Goal: Task Accomplishment & Management: Use online tool/utility

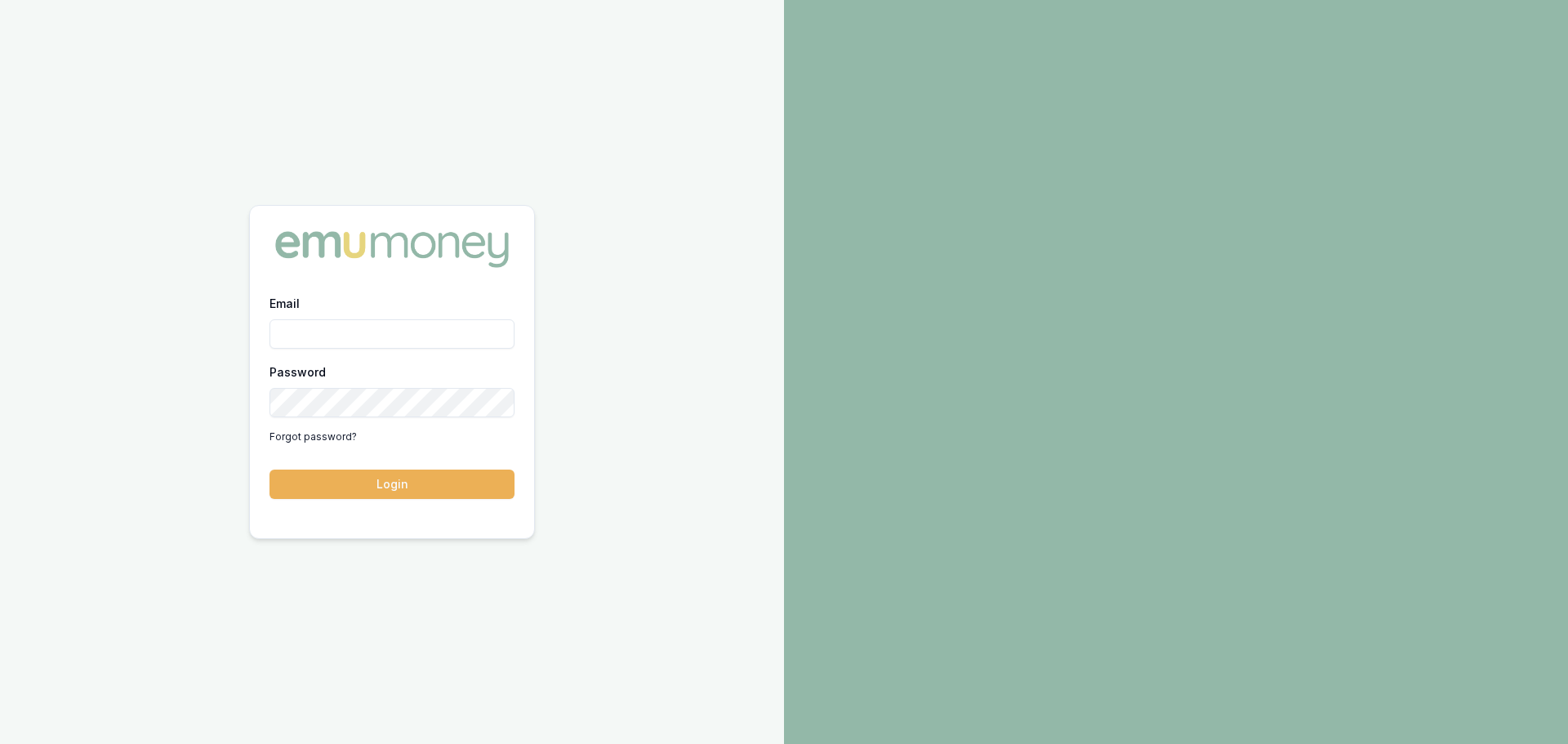
click at [321, 329] on input "Email" at bounding box center [392, 333] width 245 height 30
type input "evette.abdo@emumoney.com.au"
click at [391, 489] on button "Login" at bounding box center [392, 484] width 245 height 30
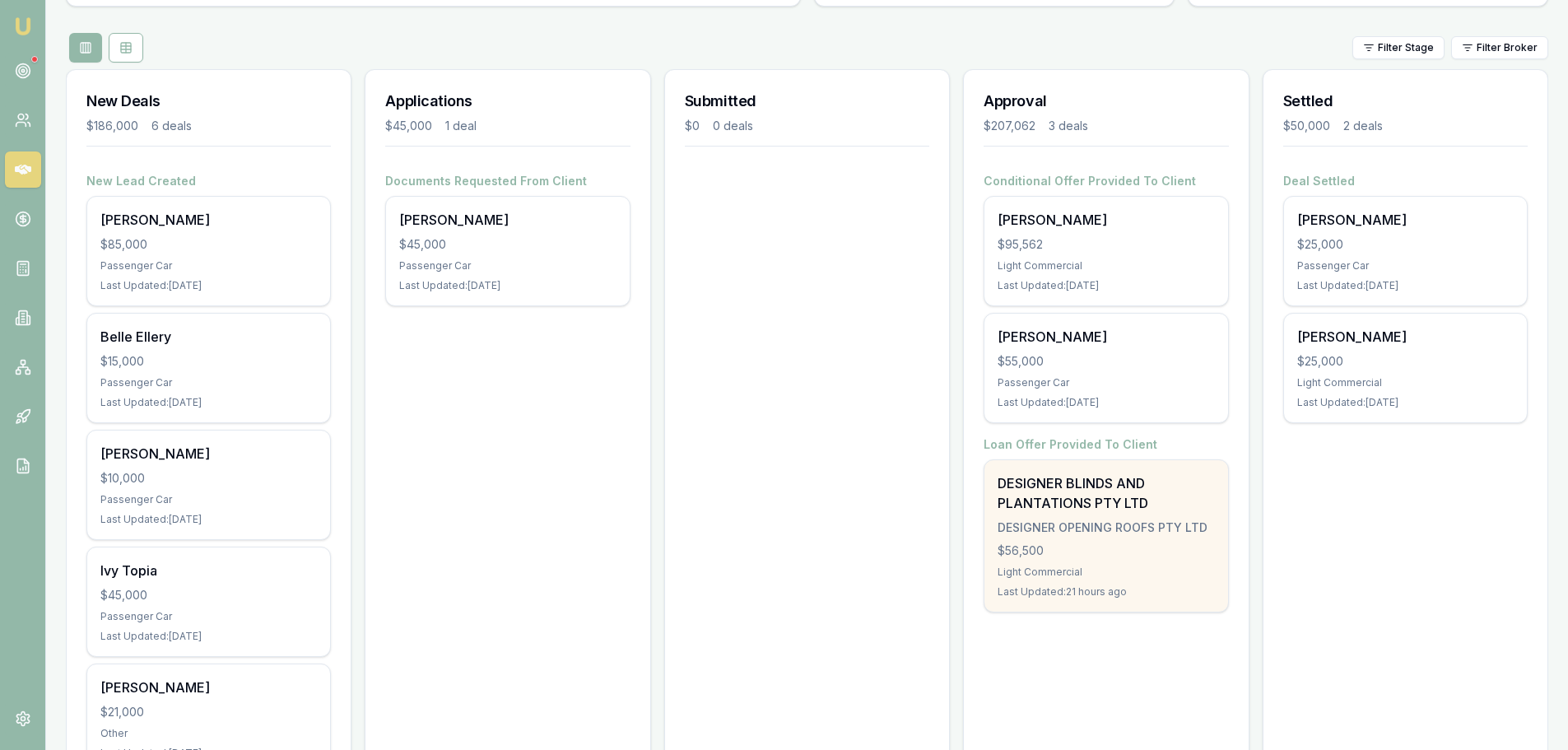
scroll to position [164, 0]
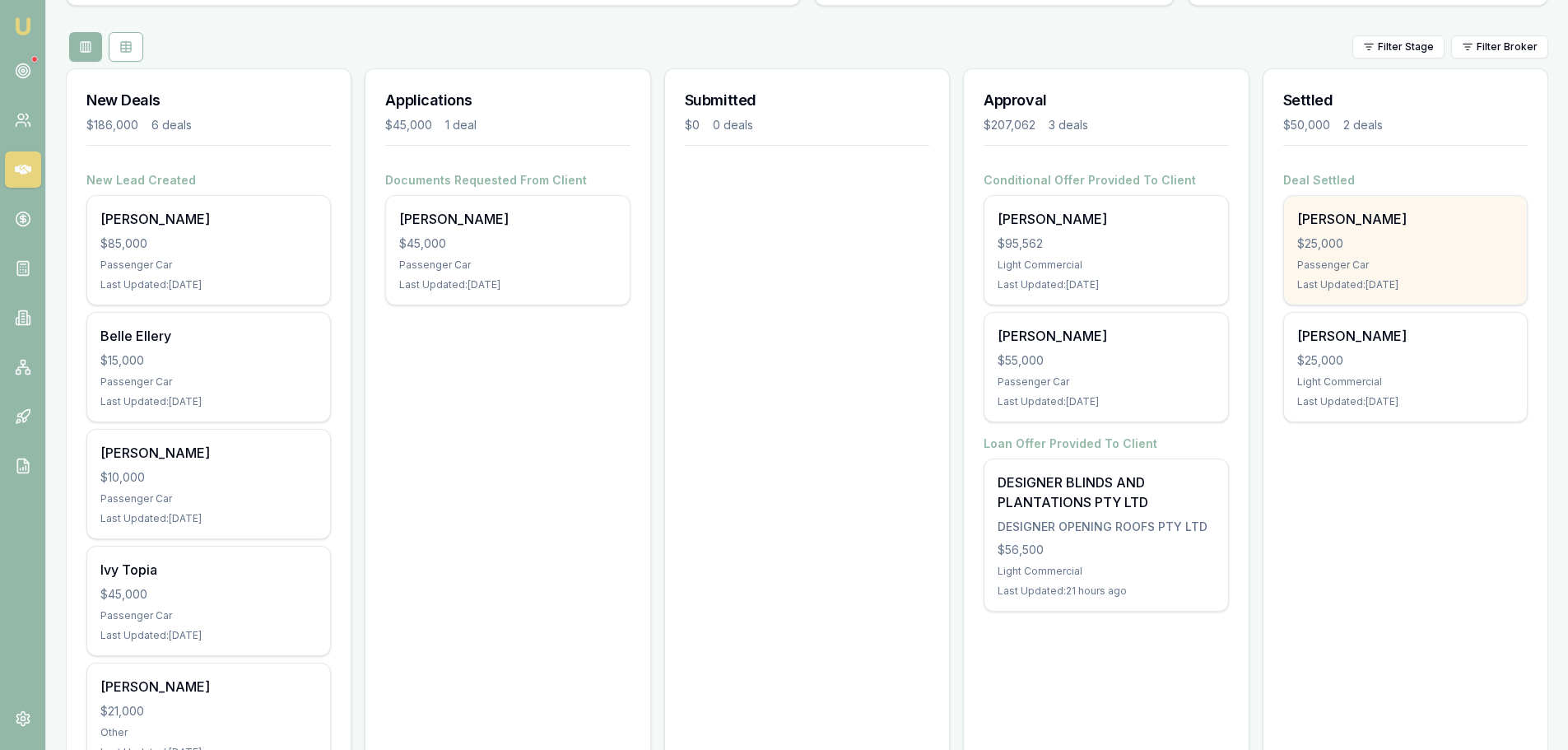
click at [1400, 261] on div "Passenger Car" at bounding box center [1405, 265] width 216 height 14
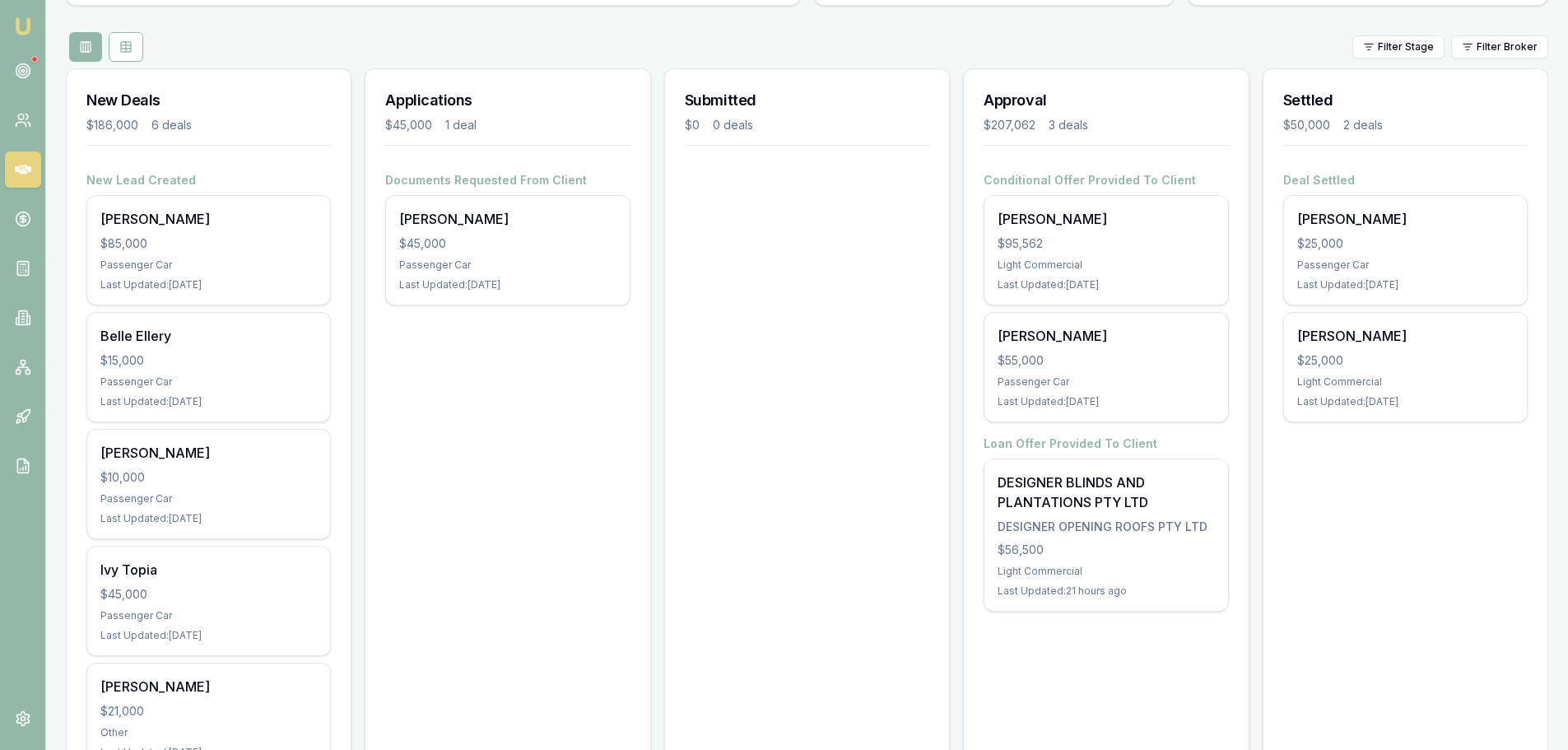
drag, startPoint x: 1188, startPoint y: 4, endPoint x: 184, endPoint y: 53, distance: 1005.2
click at [136, 89] on h3 "New Deals" at bounding box center [209, 100] width 244 height 23
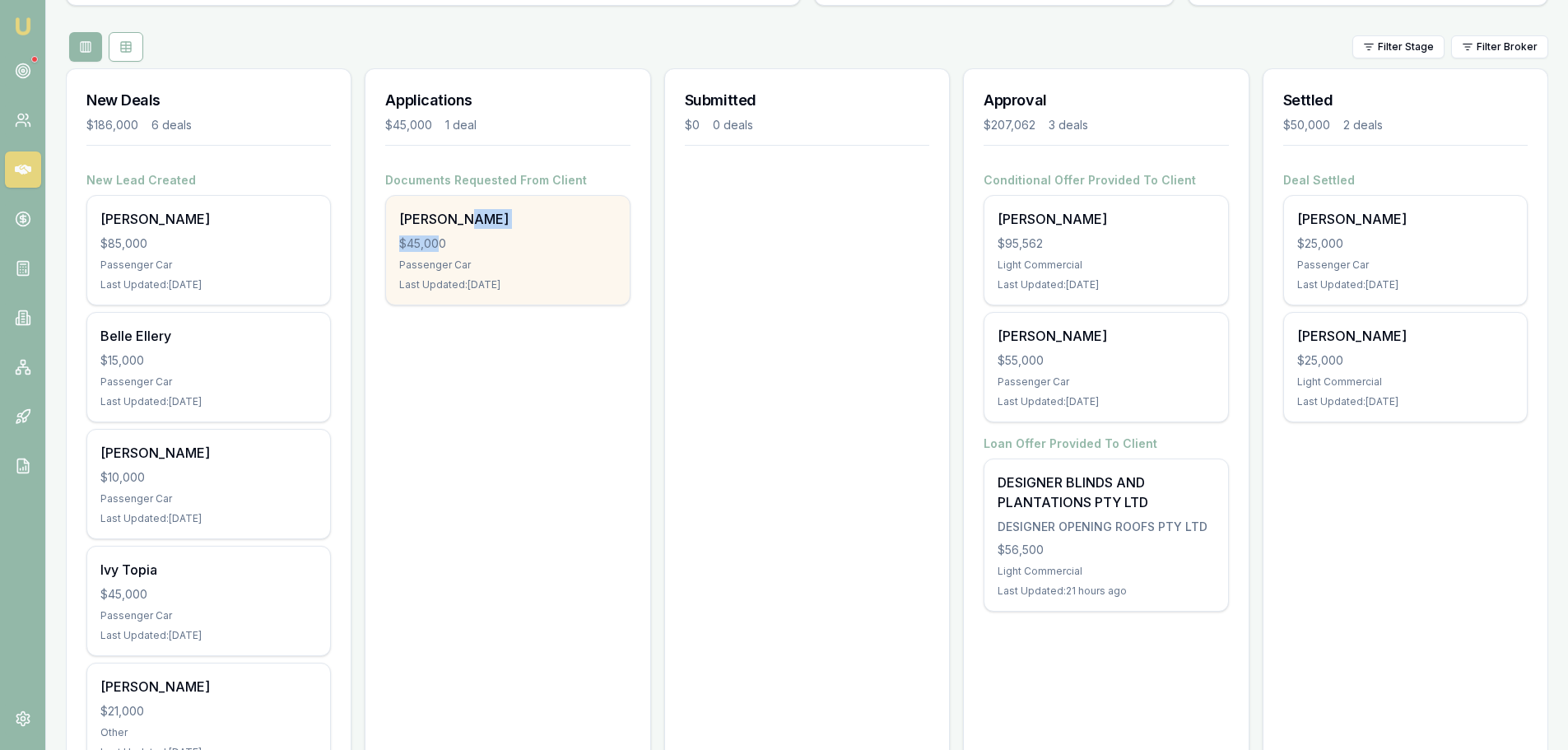
drag, startPoint x: 446, startPoint y: 226, endPoint x: 440, endPoint y: 233, distance: 9.2
click at [440, 232] on div "Documents Requested From Client Tracey Johnson $45,000 Passenger Car Last Updat…" at bounding box center [507, 238] width 244 height 133
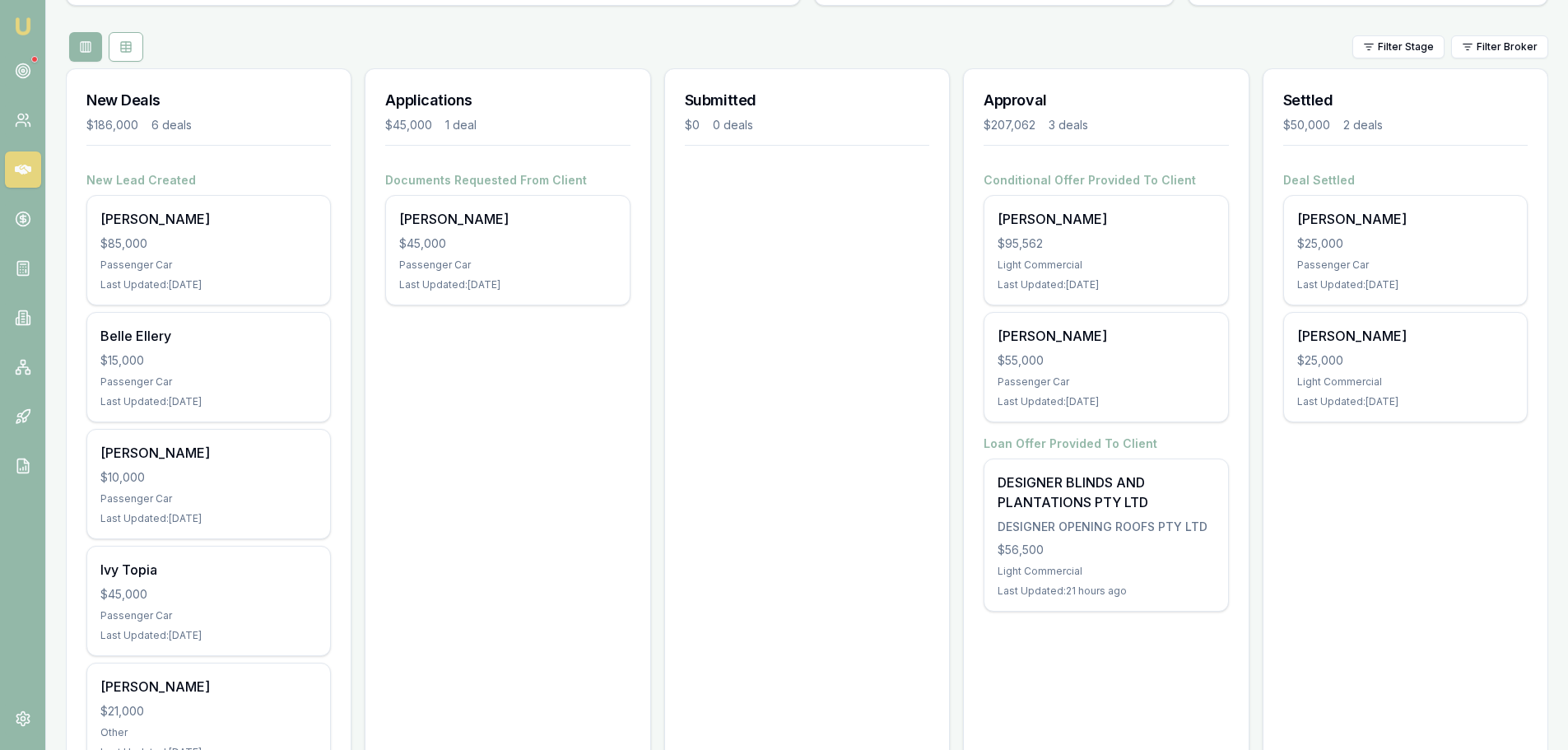
click at [923, 298] on div "Submitted $0 0 deals" at bounding box center [807, 496] width 286 height 855
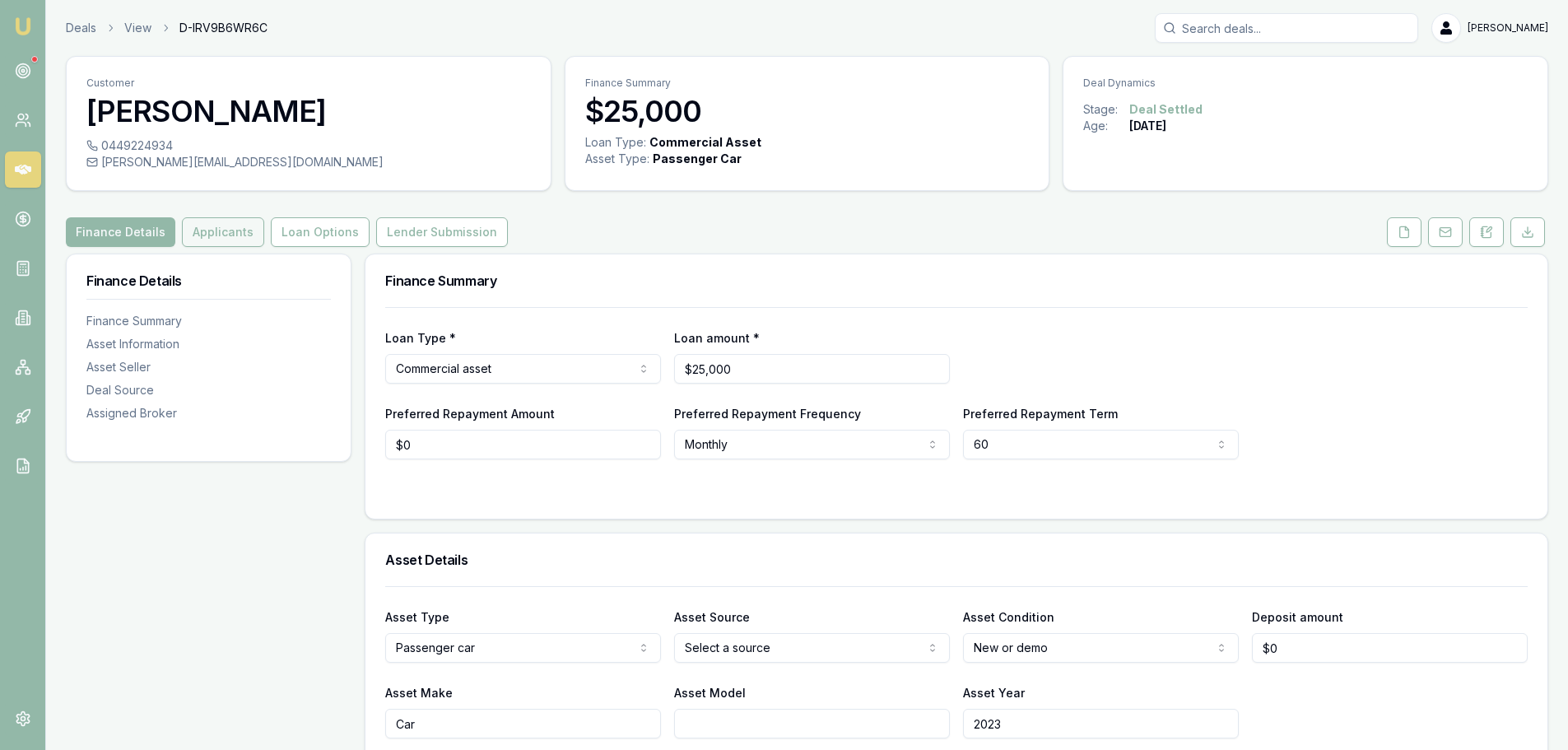
click at [241, 232] on button "Applicants" at bounding box center [222, 232] width 82 height 30
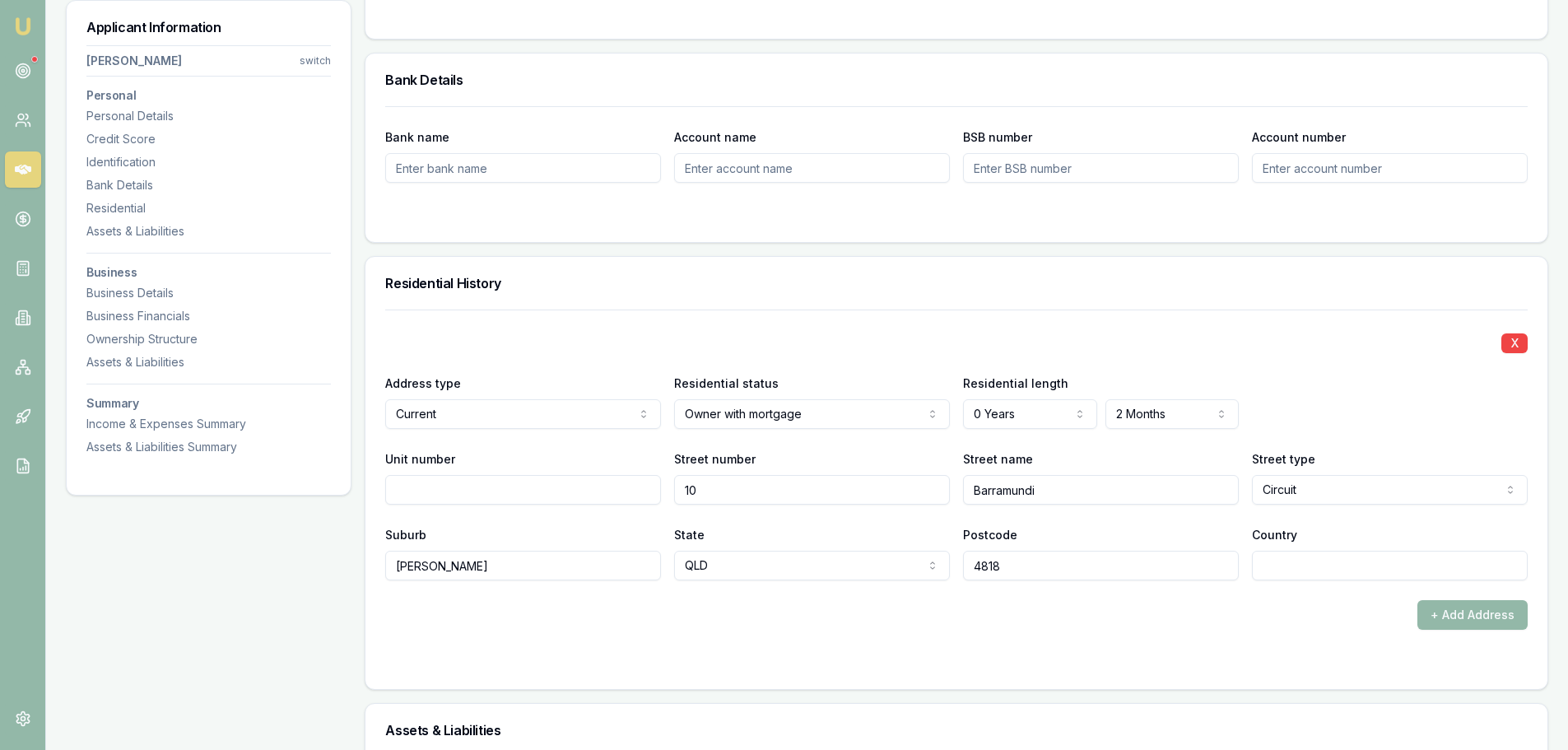
scroll to position [1340, 0]
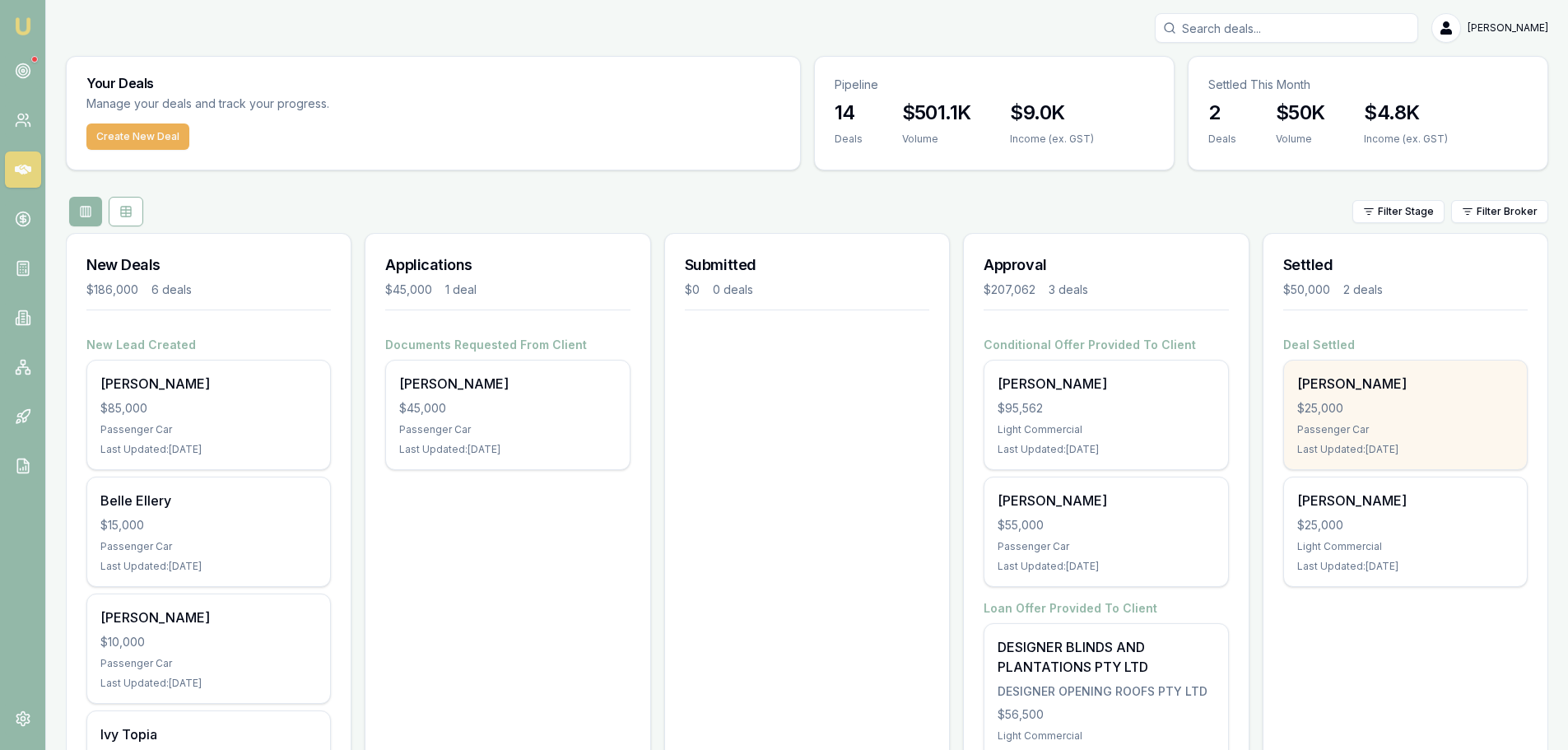
click at [1402, 413] on div "$25,000" at bounding box center [1405, 407] width 216 height 16
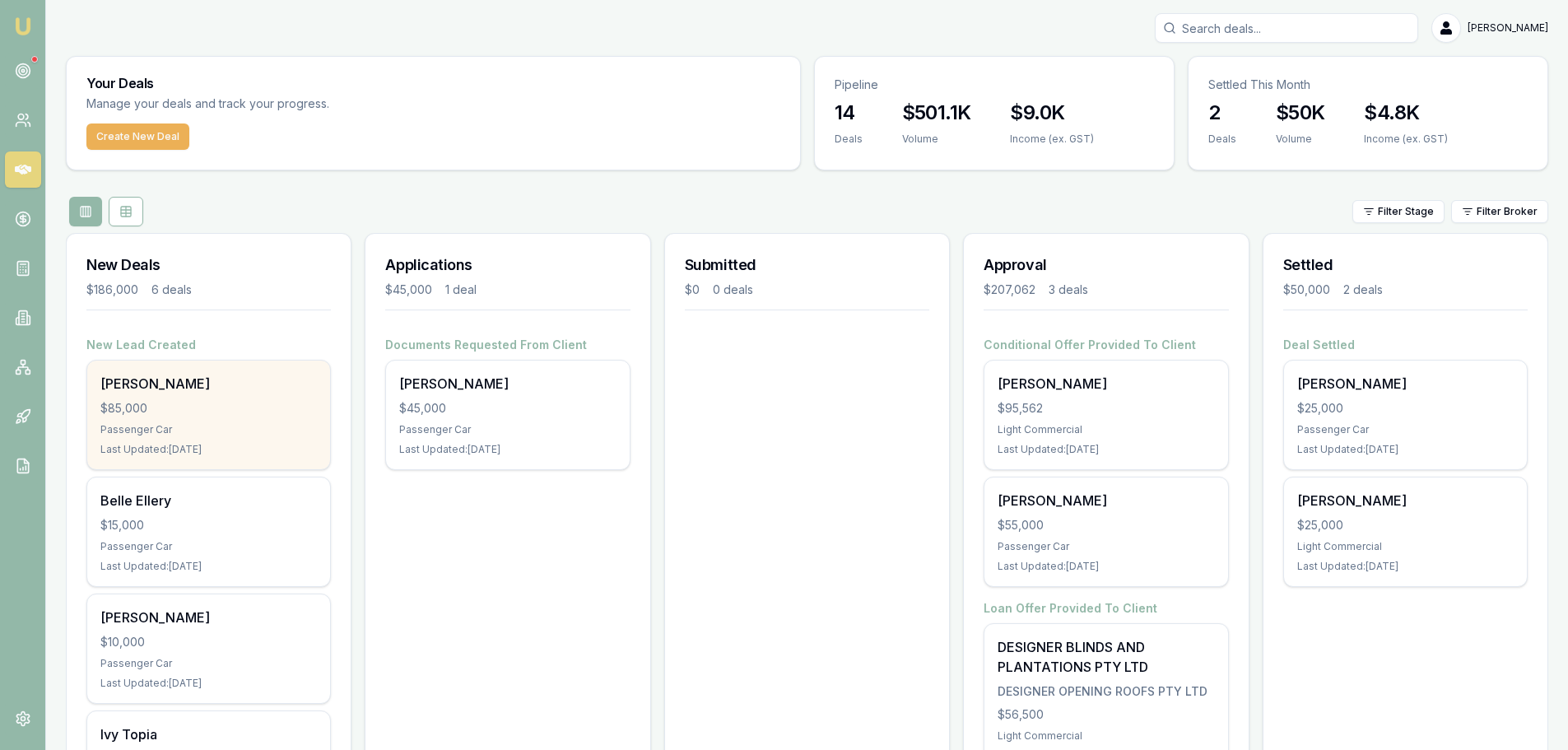
click at [192, 403] on div "$85,000" at bounding box center [209, 407] width 216 height 16
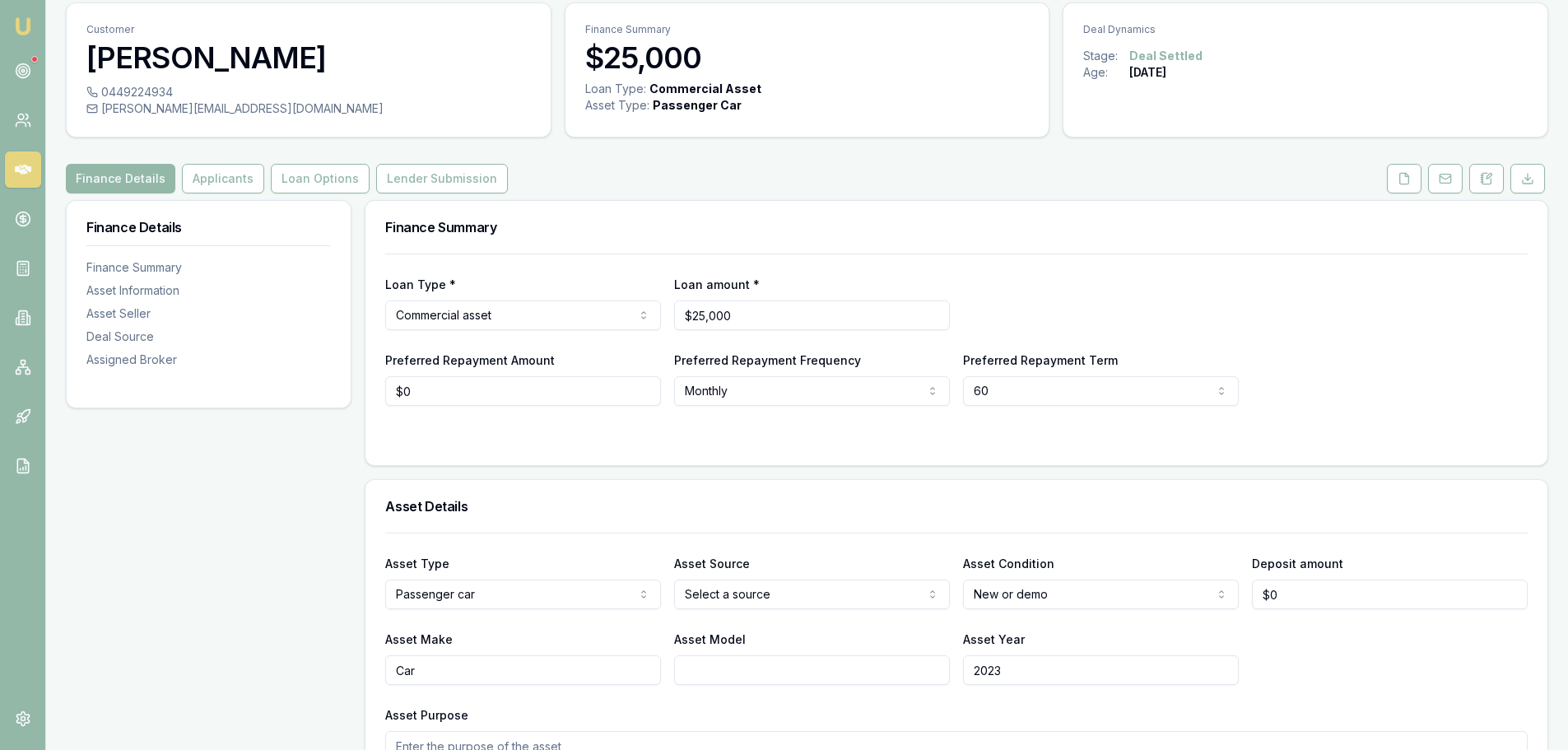
scroll to position [82, 0]
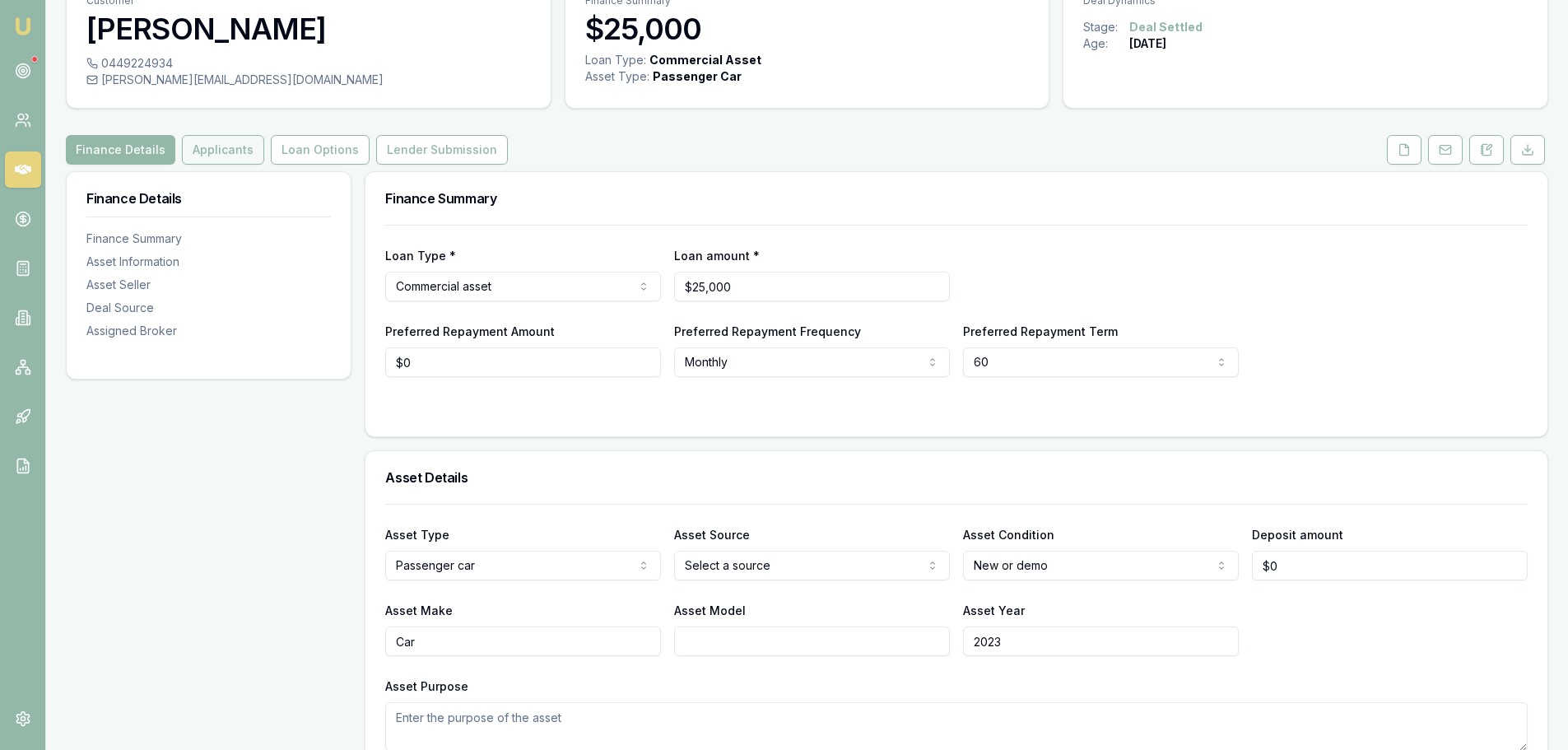
click at [210, 147] on button "Applicants" at bounding box center [222, 150] width 82 height 30
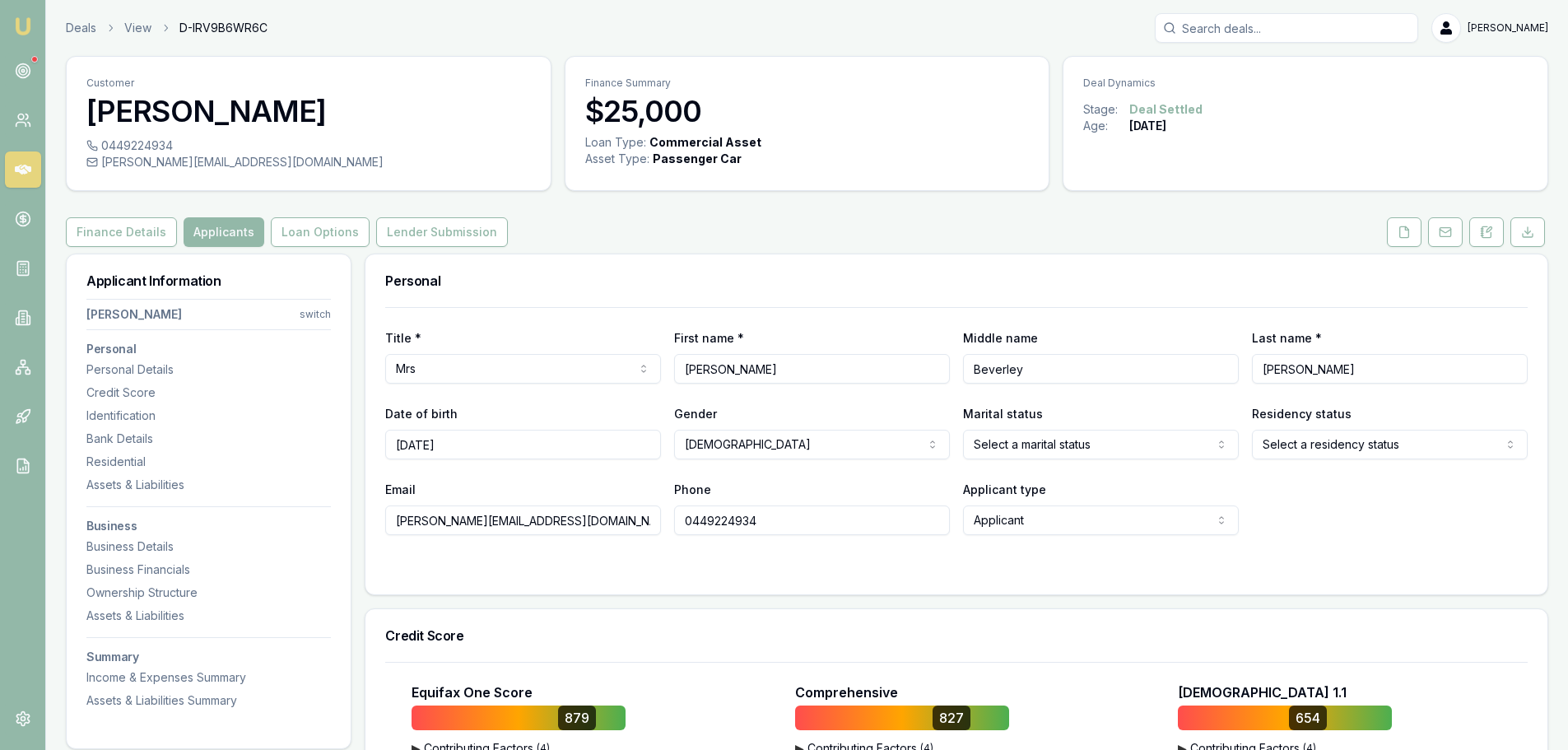
click at [331, 16] on div "Deals View D-IRV9B6WR6C Evette Abdo" at bounding box center [806, 28] width 1482 height 30
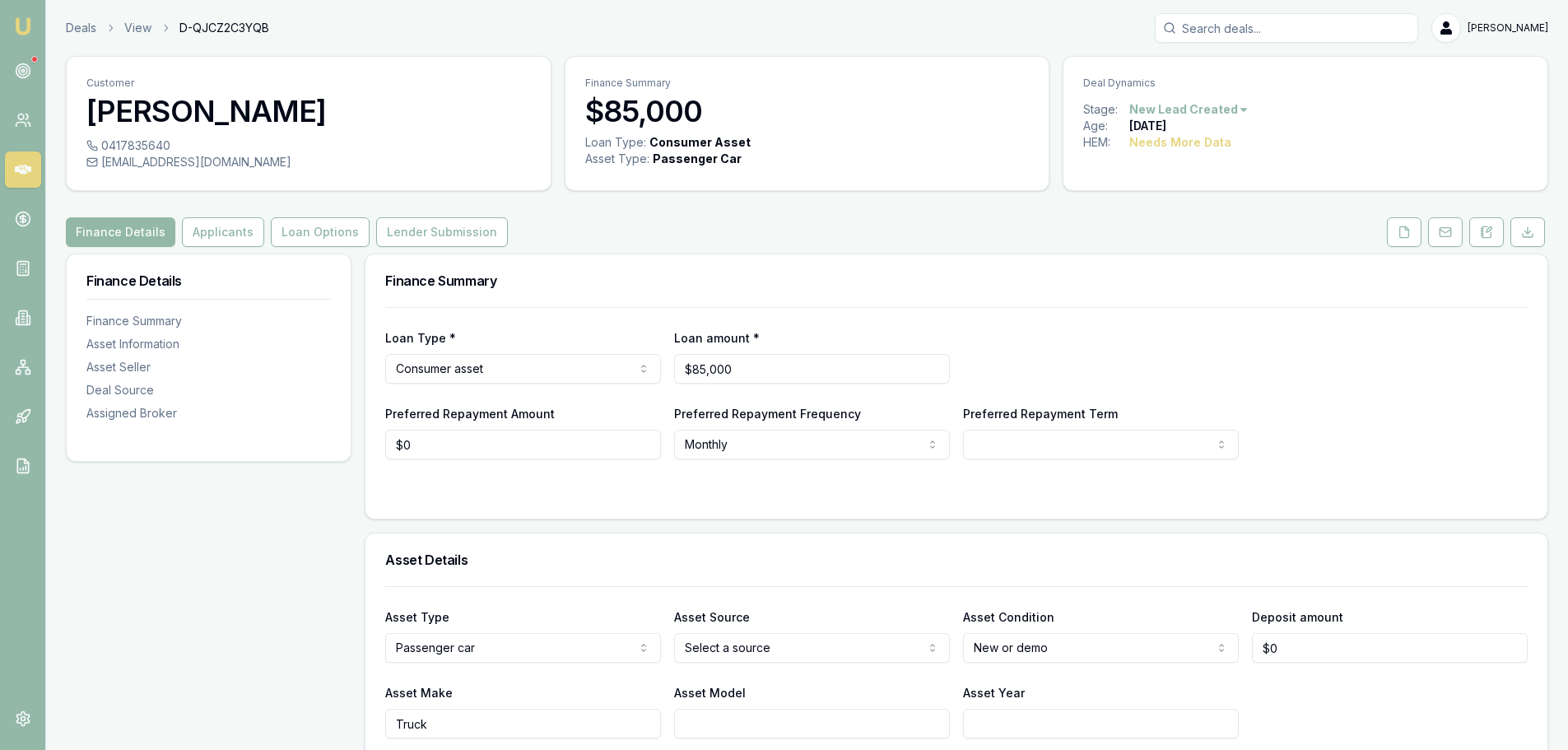
click at [1270, 31] on input "Search deals" at bounding box center [1286, 28] width 264 height 30
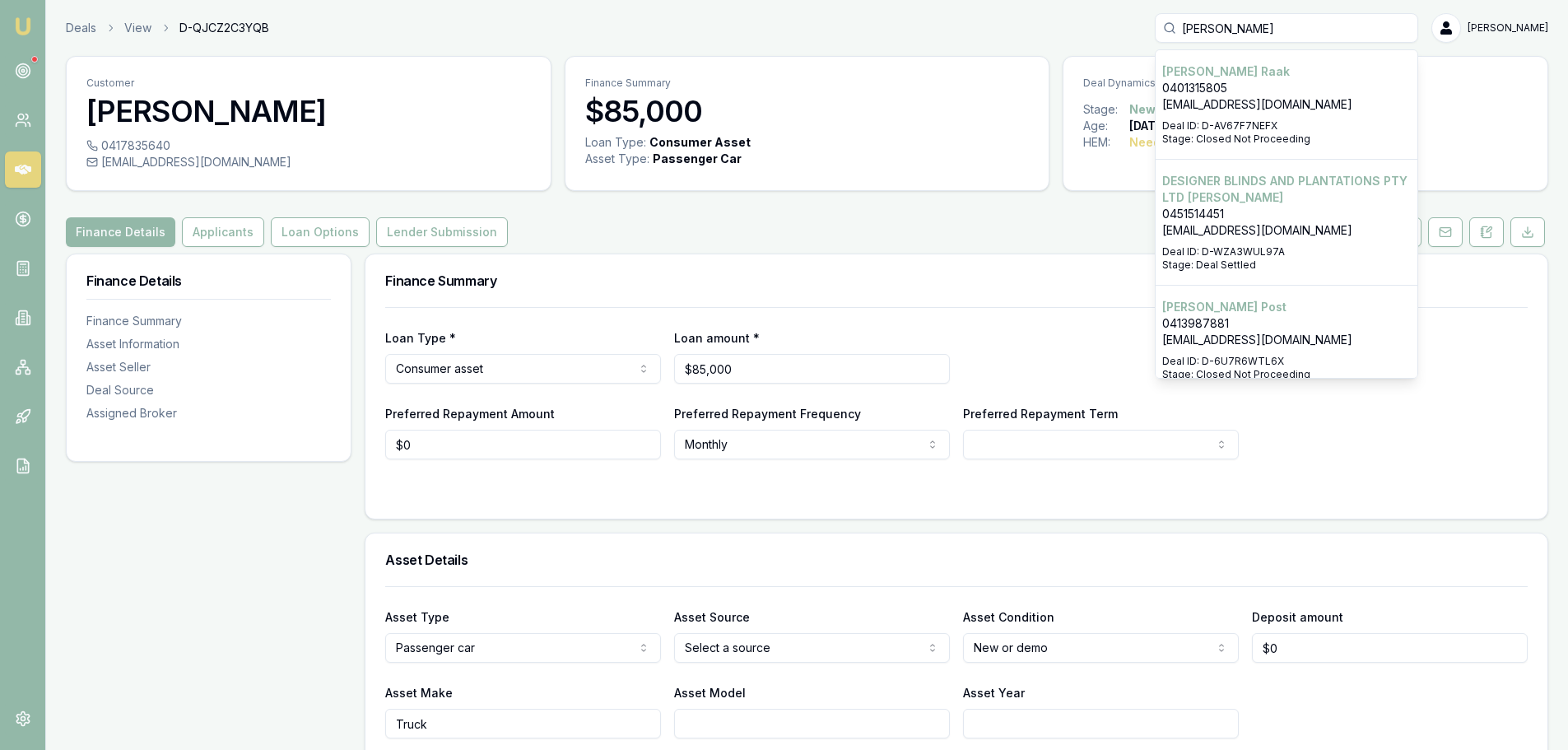
type input "brad rix"
click at [630, 265] on div "Finance Summary" at bounding box center [956, 280] width 1182 height 53
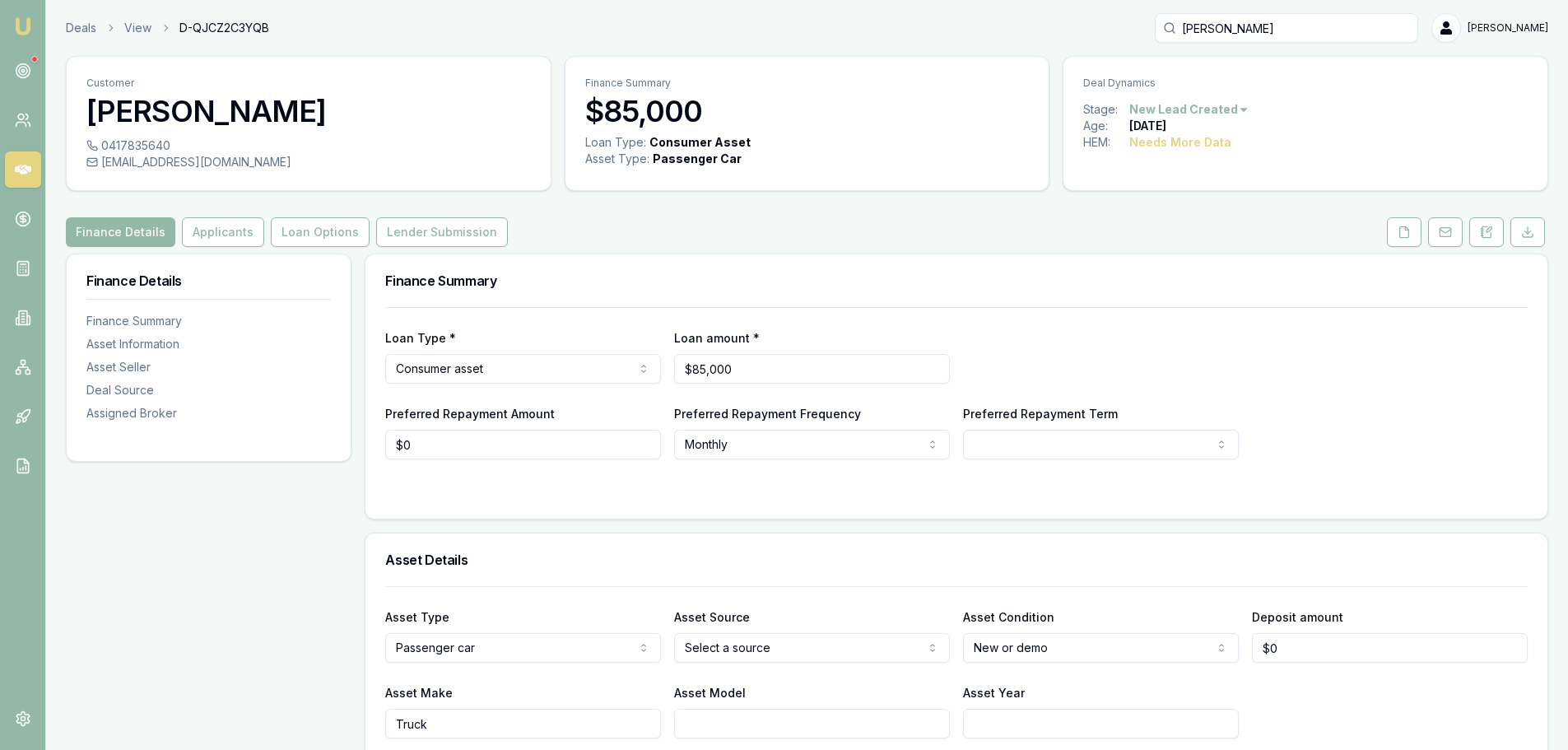
click at [1100, 304] on div "Finance Summary" at bounding box center [956, 280] width 1182 height 53
